Goal: Transaction & Acquisition: Subscribe to service/newsletter

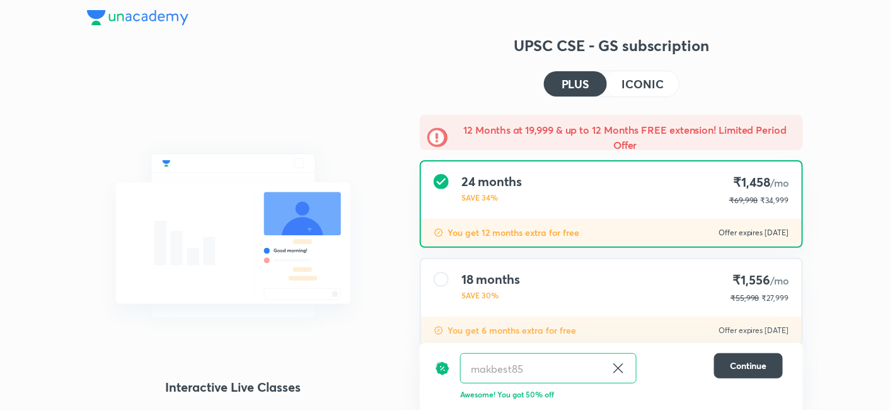
click at [154, 16] on img at bounding box center [137, 17] width 101 height 15
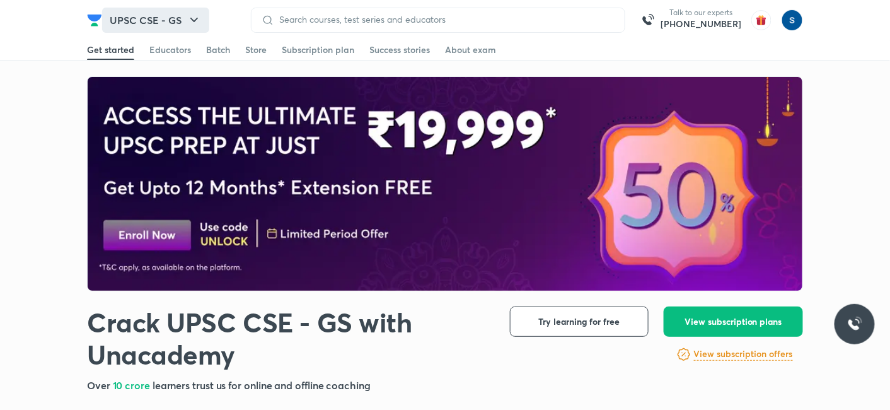
click at [185, 9] on button "UPSC CSE - GS" at bounding box center [155, 20] width 107 height 25
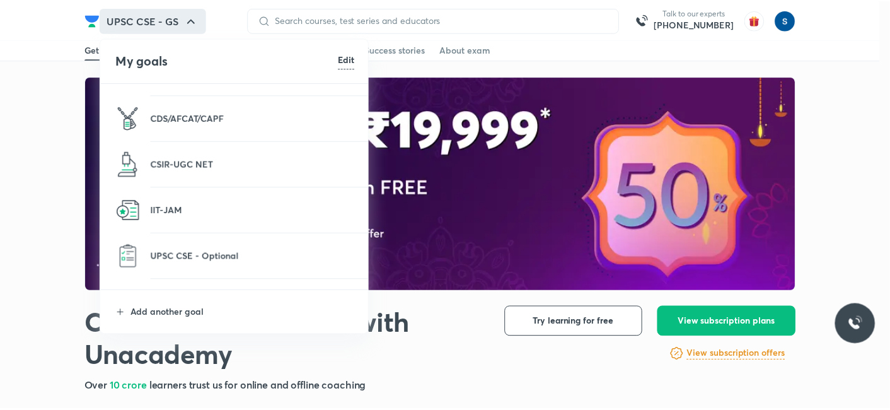
scroll to position [329, 0]
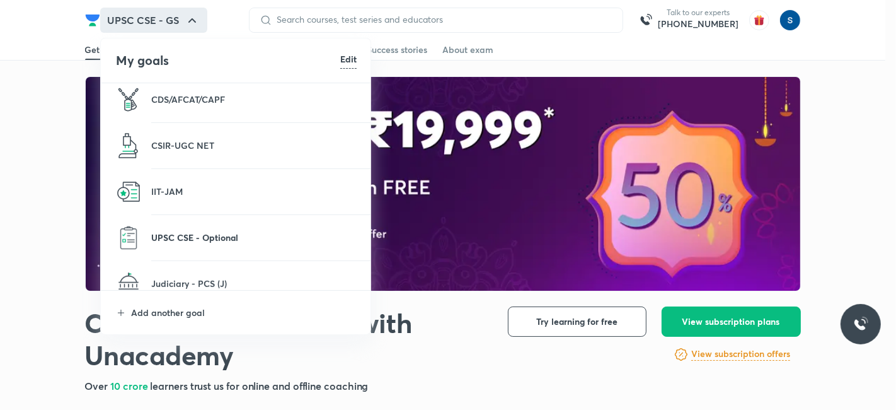
click at [211, 233] on p "UPSC CSE - Optional" at bounding box center [253, 237] width 205 height 13
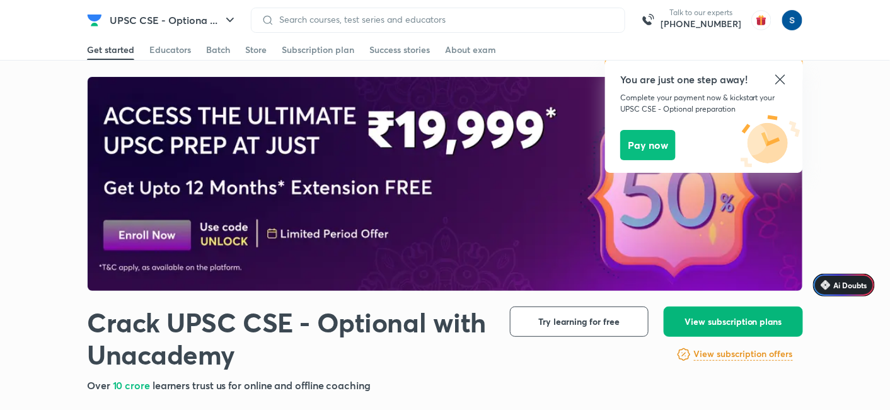
click at [763, 315] on span "View subscription plans" at bounding box center [734, 321] width 98 height 13
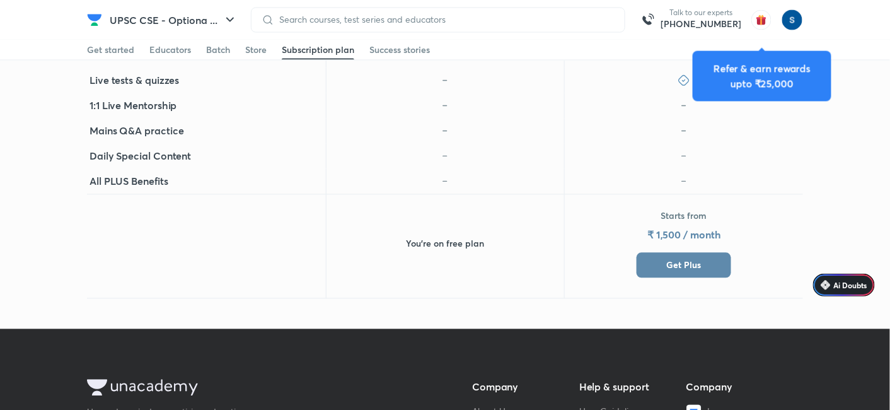
scroll to position [721, 0]
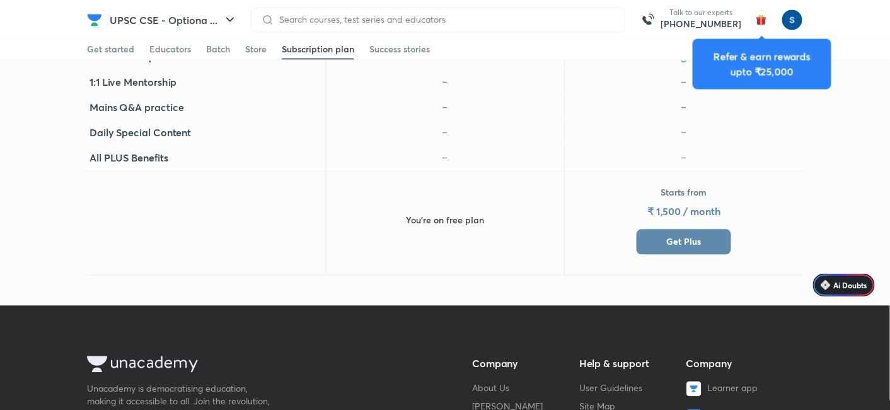
click at [645, 238] on button "Get Plus" at bounding box center [684, 241] width 95 height 25
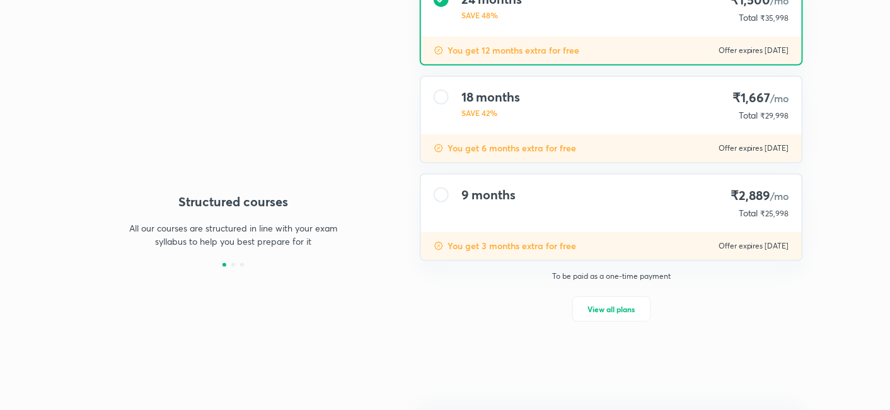
type input "makbest85"
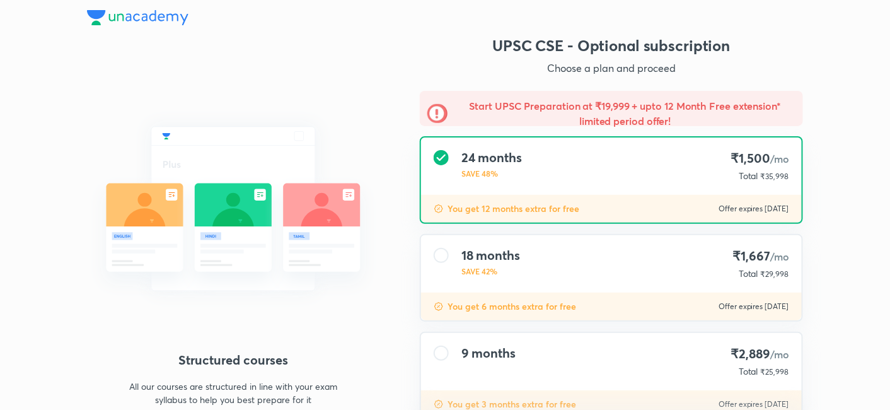
scroll to position [157, 0]
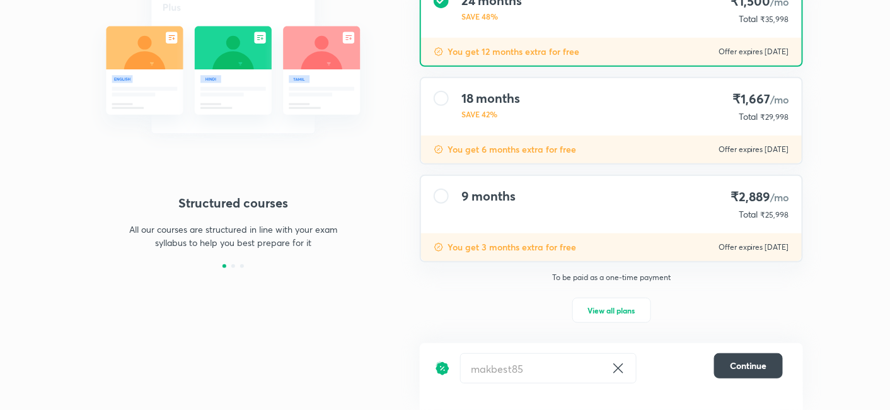
click at [593, 208] on div "9 months ₹2,889 /mo Total ₹25,998" at bounding box center [611, 204] width 381 height 57
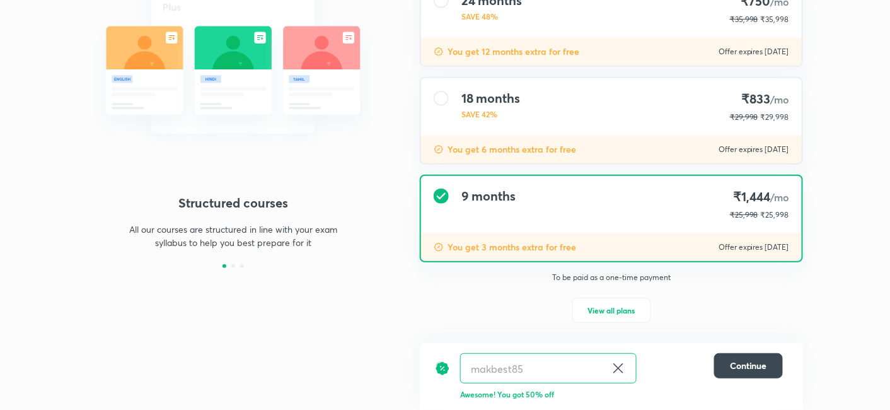
scroll to position [156, 0]
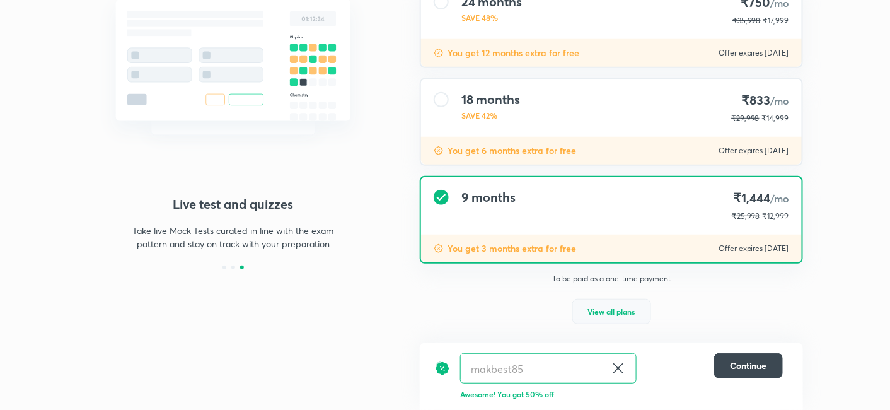
click at [604, 311] on span "View all plans" at bounding box center [611, 311] width 47 height 13
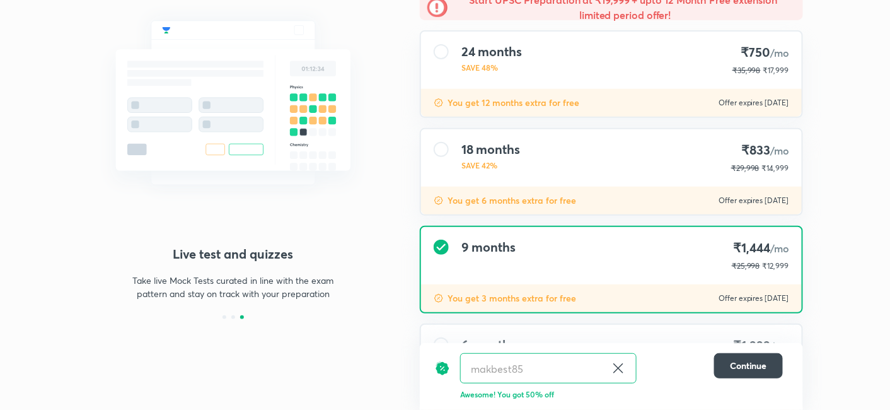
scroll to position [197, 0]
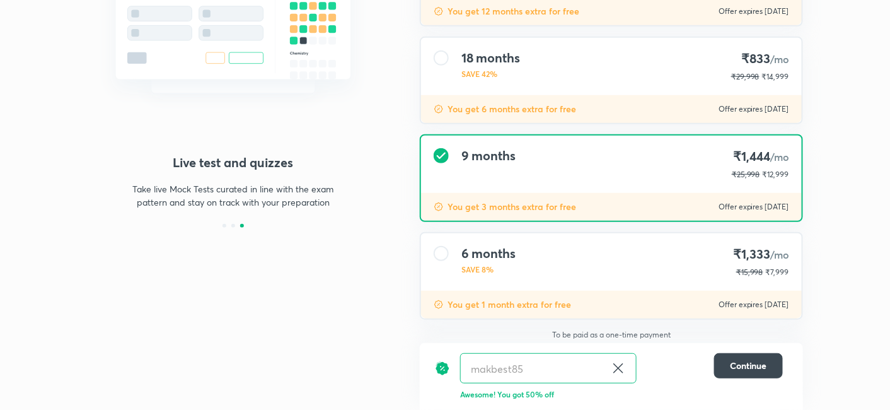
click at [355, 129] on div at bounding box center [233, 12] width 292 height 284
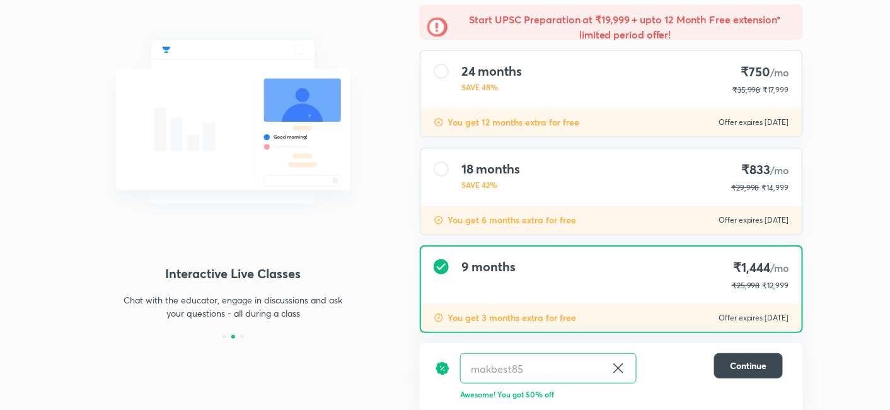
scroll to position [0, 0]
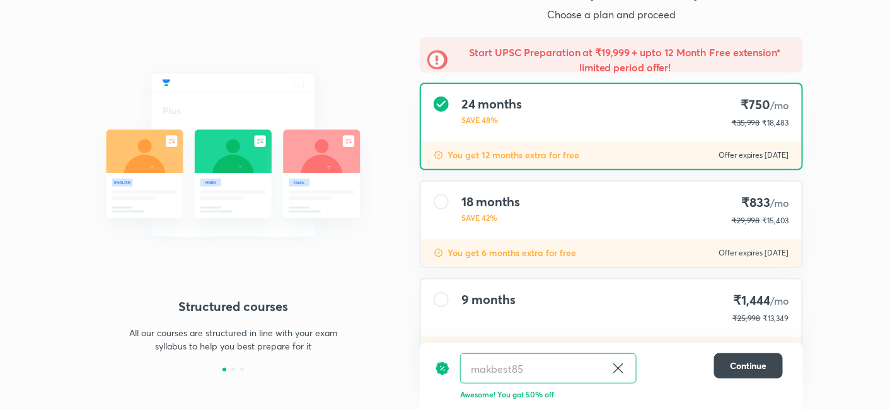
scroll to position [156, 0]
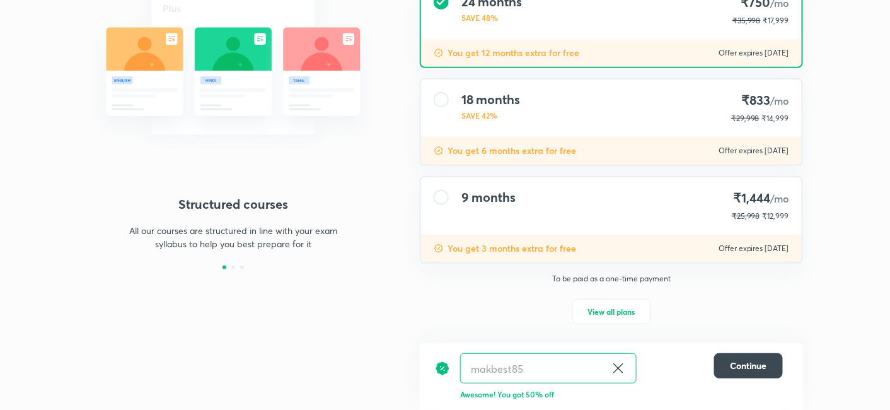
click at [442, 122] on div "18 months SAVE 42% ₹833 /mo ₹29,998 ₹14,999" at bounding box center [611, 107] width 381 height 57
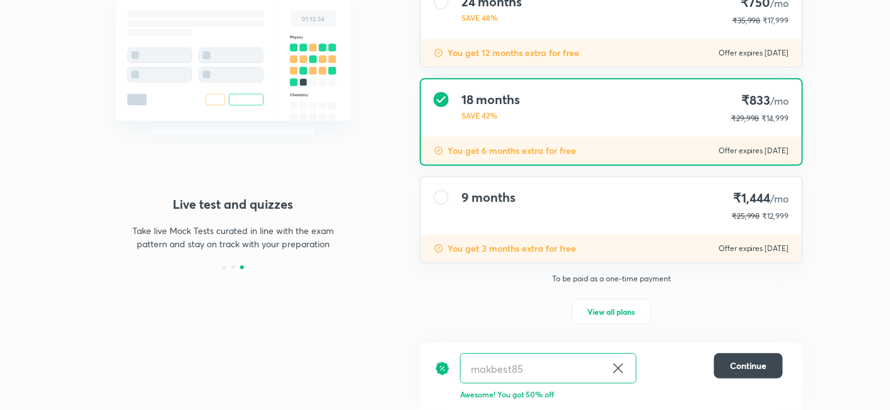
scroll to position [0, 0]
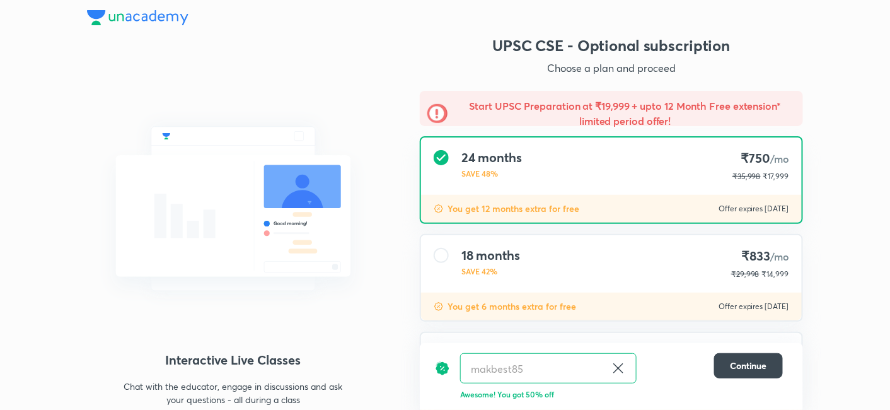
click at [148, 18] on img at bounding box center [137, 17] width 101 height 15
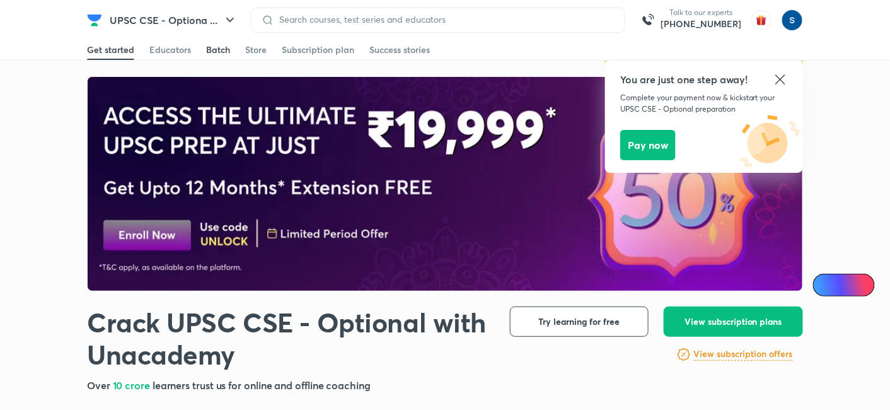
click at [210, 47] on div "Batch" at bounding box center [218, 49] width 24 height 13
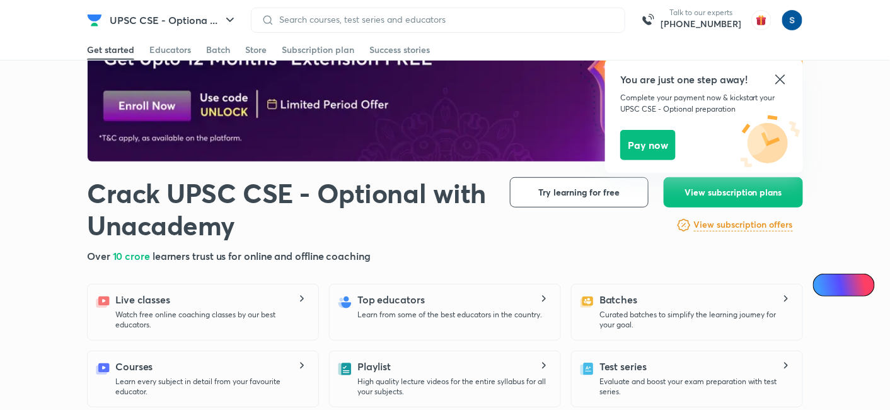
scroll to position [137, 0]
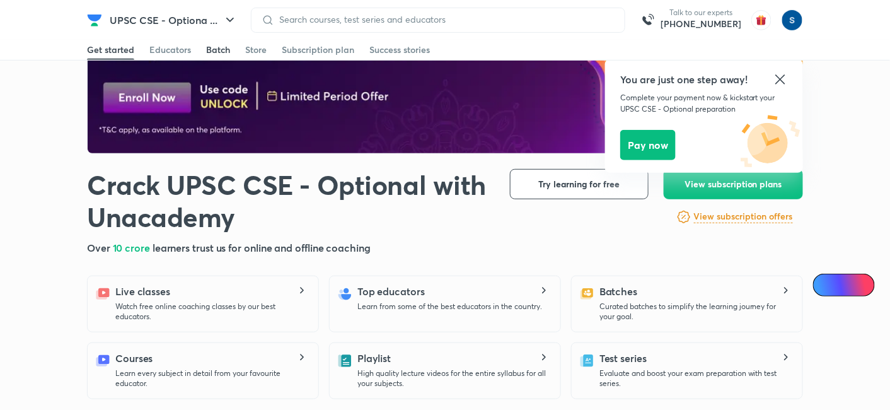
click at [217, 50] on div "Batch" at bounding box center [218, 49] width 24 height 13
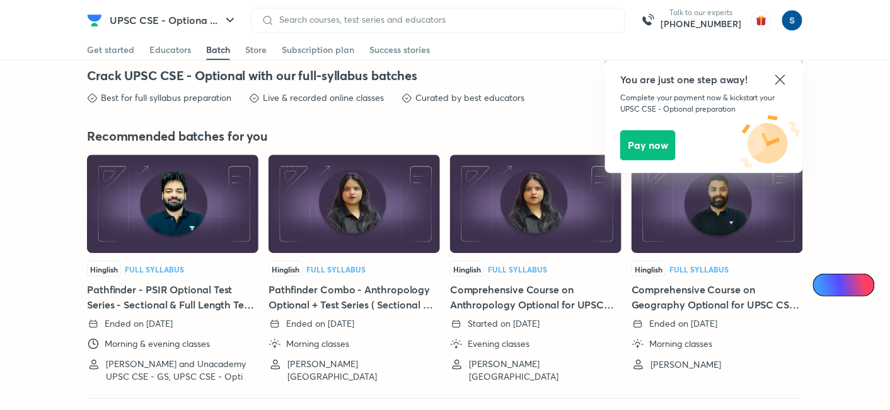
scroll to position [2569, 0]
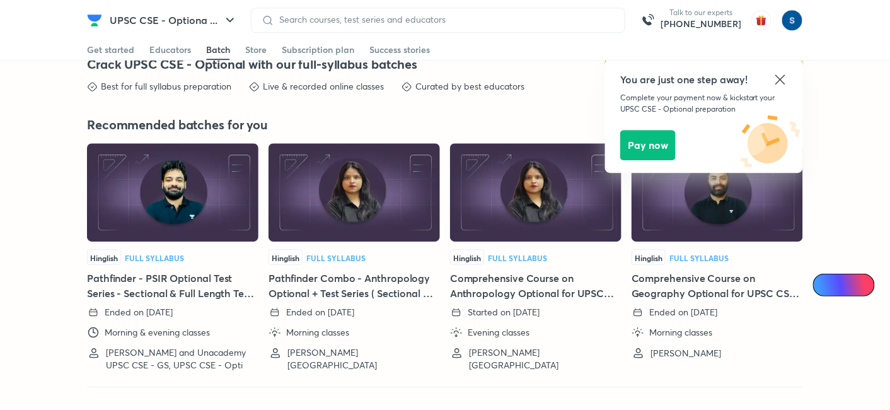
click at [785, 78] on icon at bounding box center [780, 79] width 15 height 15
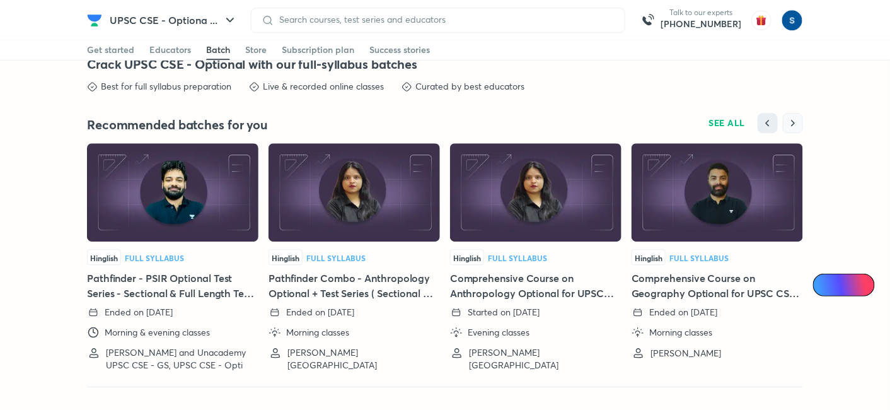
click at [789, 117] on icon "button" at bounding box center [793, 123] width 13 height 13
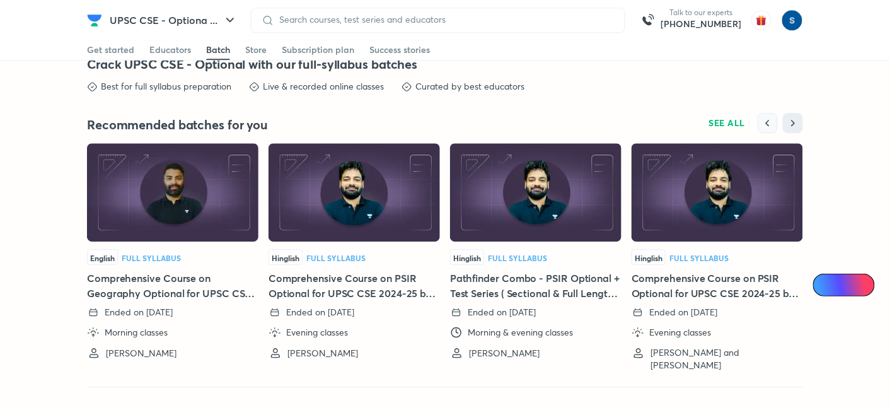
click at [765, 129] on button "button" at bounding box center [768, 123] width 20 height 20
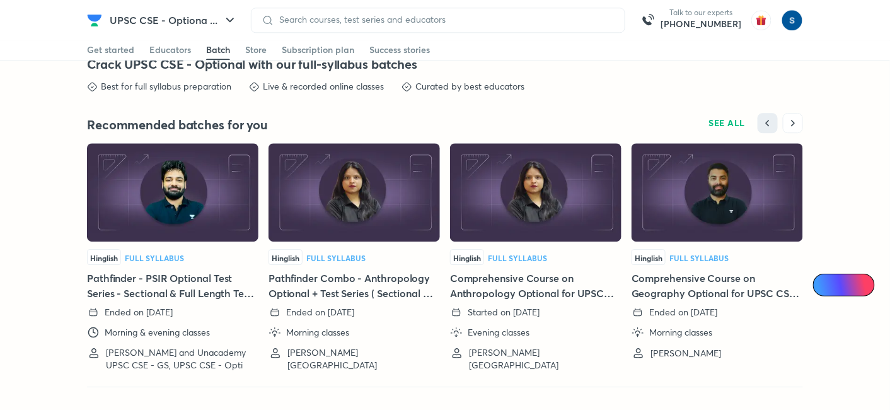
click at [275, 53] on div "Get started Educators Batch Store Subscription plan Success stories" at bounding box center [445, 50] width 716 height 20
click at [301, 49] on div "Subscription plan" at bounding box center [318, 49] width 72 height 13
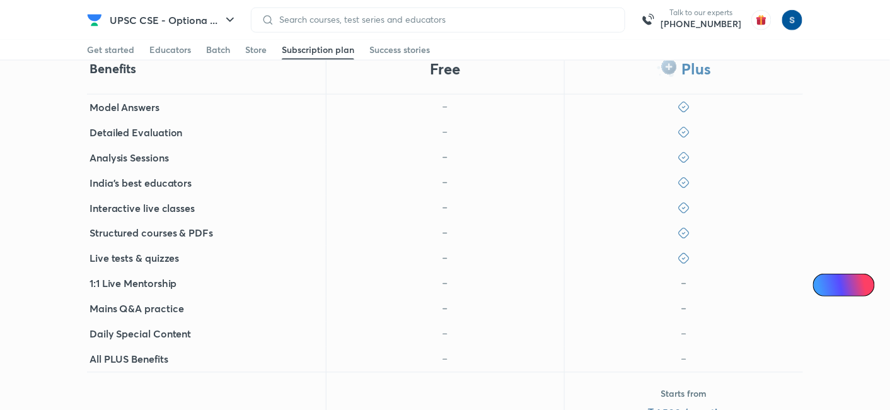
scroll to position [513, 0]
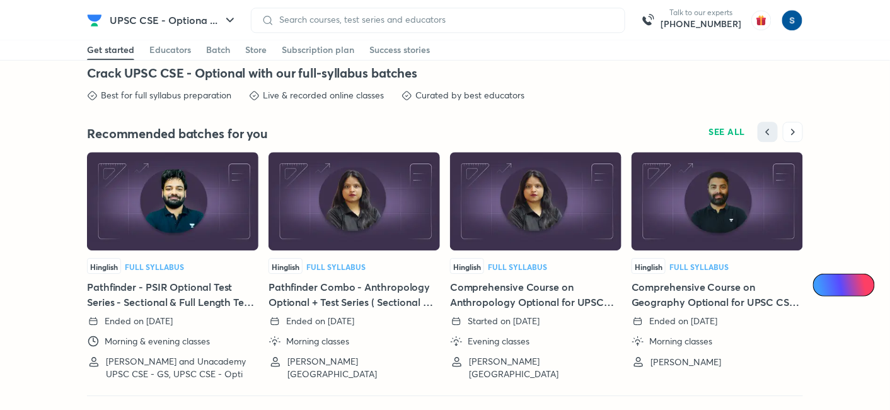
scroll to position [2569, 0]
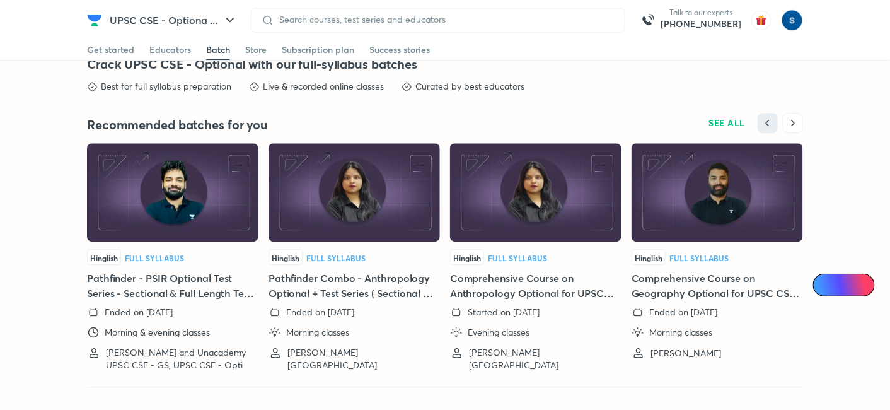
click at [795, 105] on div "Best for full syllabus preparation Live & recorded online classes Curated by be…" at bounding box center [445, 96] width 716 height 33
click at [792, 113] on button "button" at bounding box center [793, 123] width 20 height 20
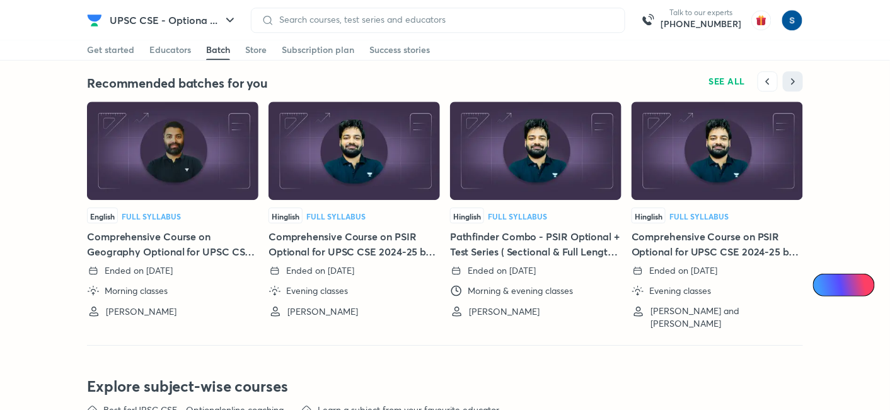
scroll to position [2566, 0]
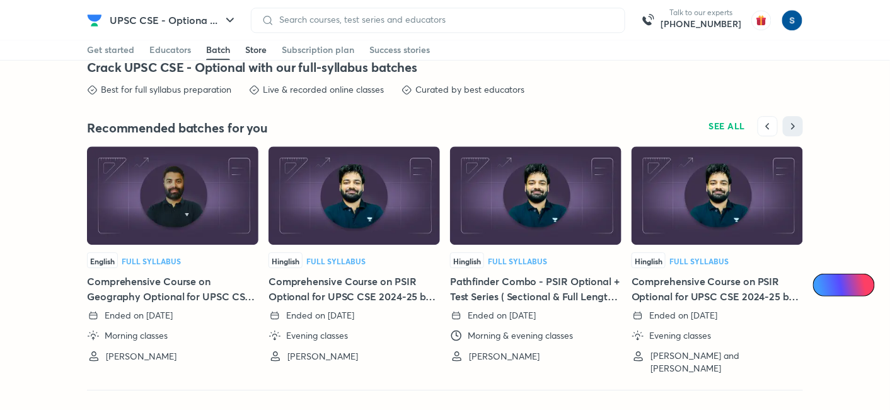
click at [252, 51] on div "Store" at bounding box center [255, 49] width 21 height 13
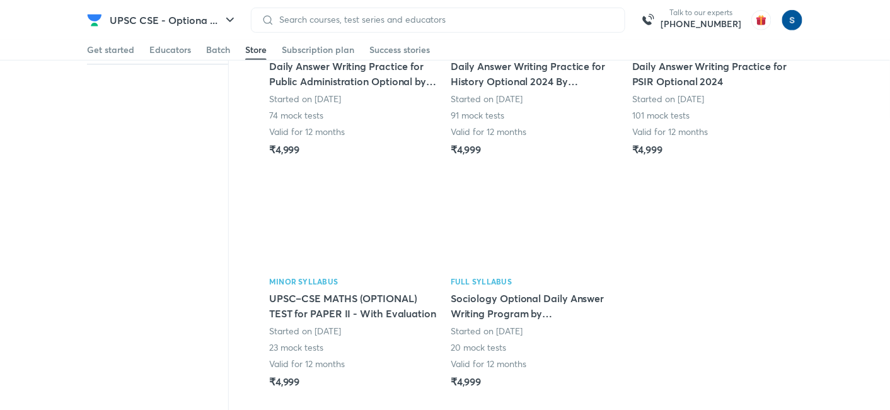
scroll to position [207, 0]
